Goal: Task Accomplishment & Management: Manage account settings

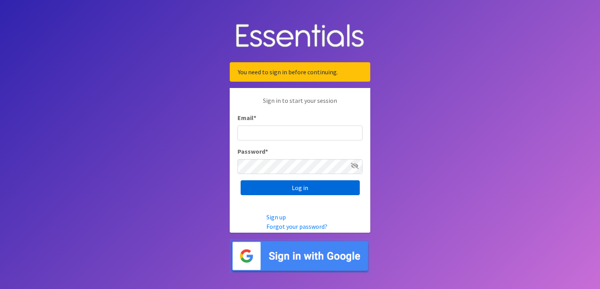
type input "renae.verstegen@unitedwayfoxcities.org"
click at [295, 192] on input "Log in" at bounding box center [300, 187] width 119 height 15
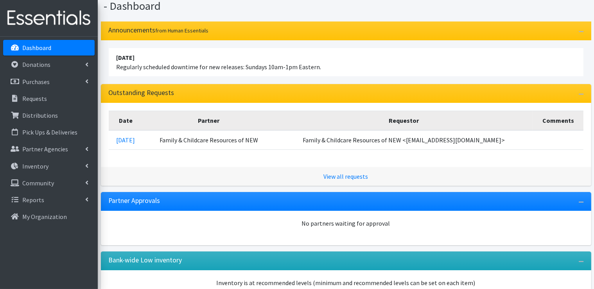
scroll to position [78, 0]
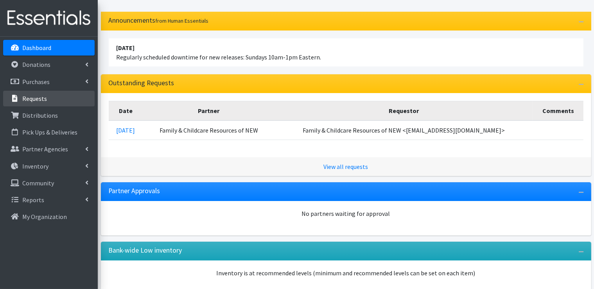
click at [46, 100] on link "Requests" at bounding box center [48, 99] width 91 height 16
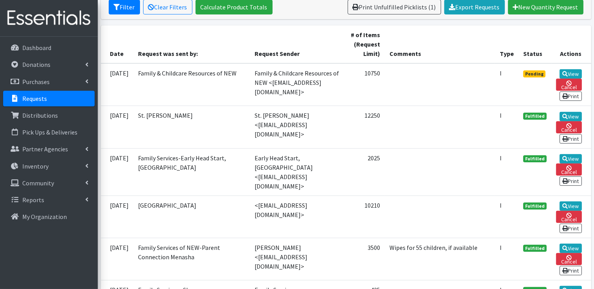
scroll to position [156, 0]
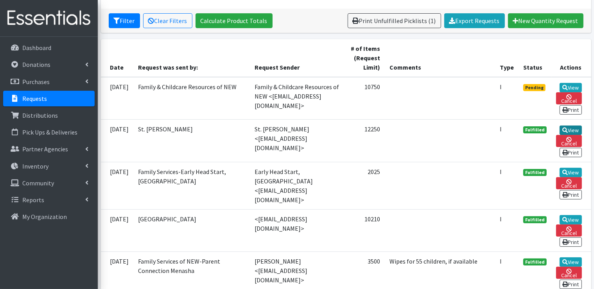
click at [572, 125] on link "View" at bounding box center [570, 129] width 22 height 9
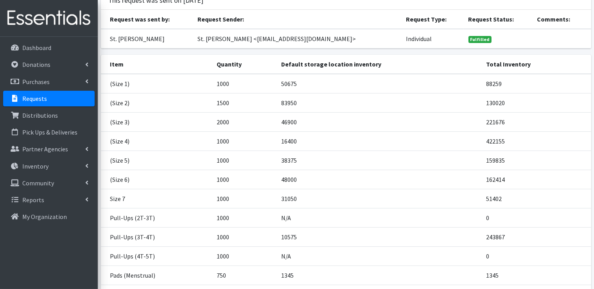
scroll to position [132, 0]
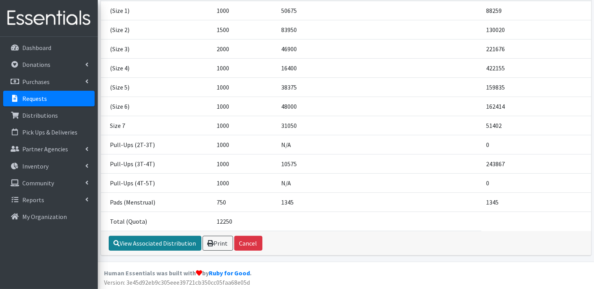
click at [156, 243] on link "View Associated Distribution" at bounding box center [155, 243] width 93 height 15
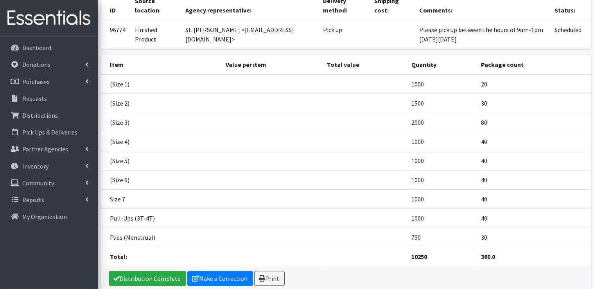
scroll to position [108, 0]
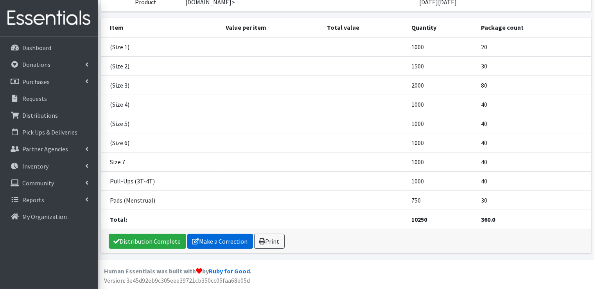
click at [225, 240] on link "Make a Correction" at bounding box center [220, 241] width 66 height 15
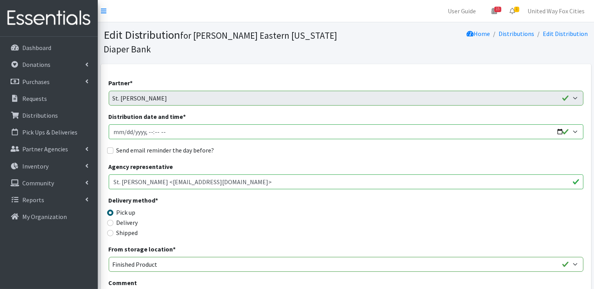
click at [173, 131] on input "Distribution date and time *" at bounding box center [346, 131] width 475 height 15
click at [559, 131] on input "Distribution date and time *" at bounding box center [346, 131] width 475 height 15
type input "2025-10-09T09:00"
click at [290, 154] on div "Send email reminder the day before?" at bounding box center [346, 149] width 475 height 9
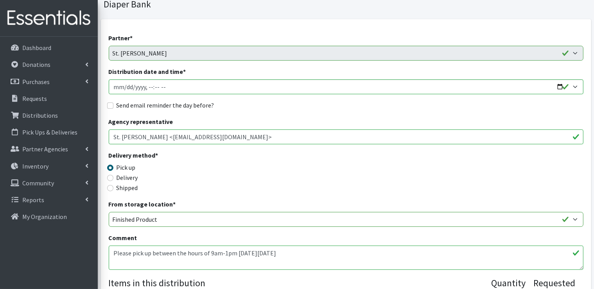
scroll to position [78, 0]
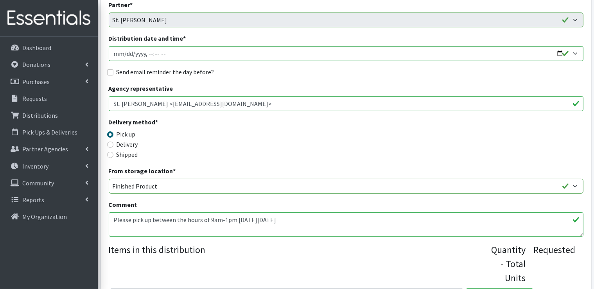
click at [306, 218] on textarea "Please pick up between the hours of 9am-1pm on Thursday, September 25" at bounding box center [346, 224] width 475 height 24
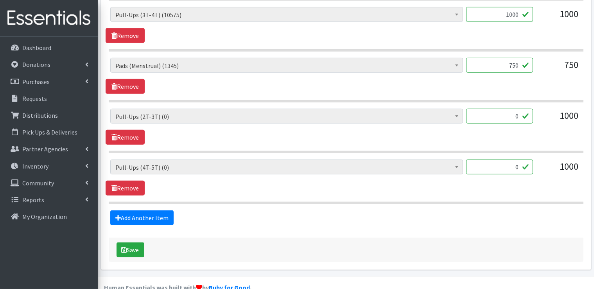
scroll to position [728, 0]
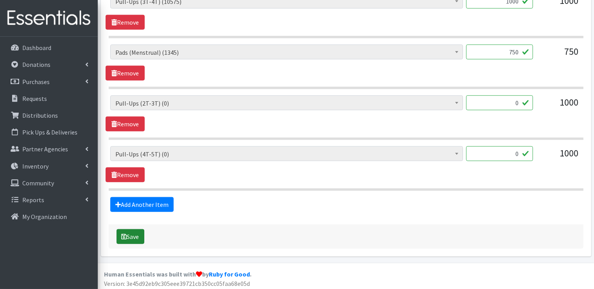
type textarea "Please pick up between the hours of 9am-1pm on Thursday, October 9"
click at [133, 237] on button "Save" at bounding box center [130, 236] width 28 height 15
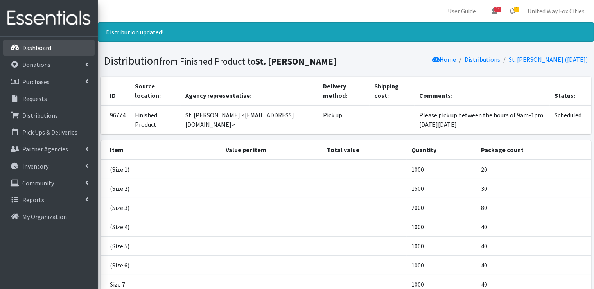
click at [31, 50] on p "Dashboard" at bounding box center [36, 48] width 29 height 8
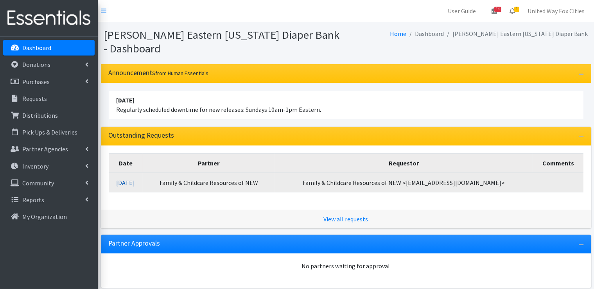
click at [135, 181] on link "[DATE]" at bounding box center [125, 183] width 19 height 8
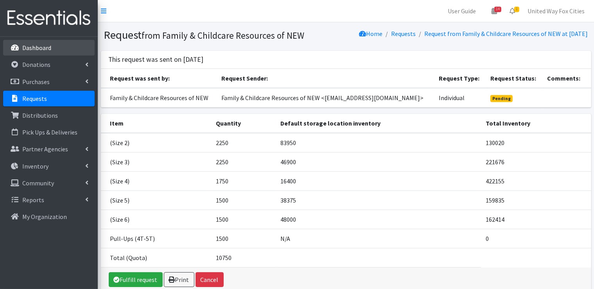
click at [39, 49] on p "Dashboard" at bounding box center [36, 48] width 29 height 8
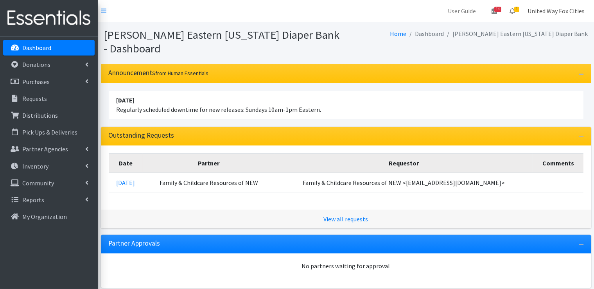
click at [566, 13] on link "United Way Fox Cities" at bounding box center [556, 11] width 70 height 16
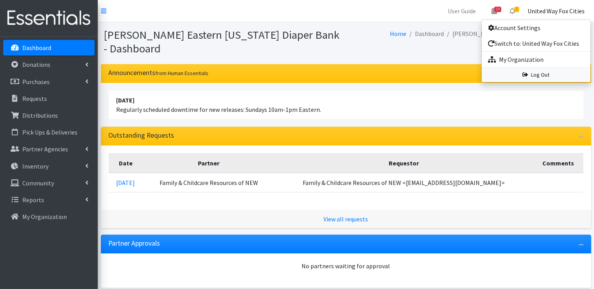
click at [536, 76] on link "Log Out" at bounding box center [536, 75] width 109 height 14
